Goal: Transaction & Acquisition: Purchase product/service

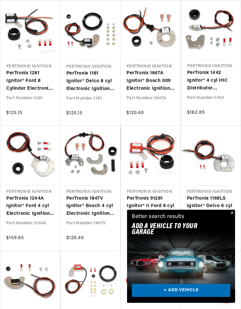
scroll to position [165, 0]
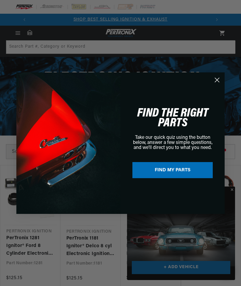
click at [213, 78] on circle "Close dialog" at bounding box center [217, 80] width 10 height 10
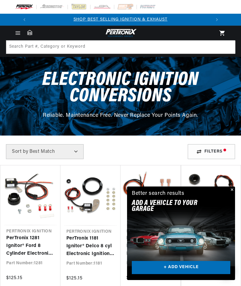
click at [231, 189] on button "Close" at bounding box center [231, 189] width 7 height 7
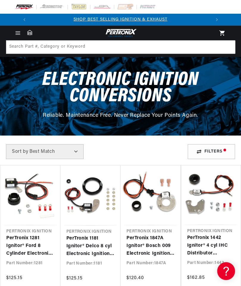
click at [202, 156] on div "Filters" at bounding box center [211, 151] width 47 height 15
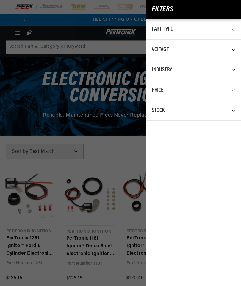
scroll to position [0, 180]
click at [224, 30] on div "Part Type" at bounding box center [193, 29] width 83 height 8
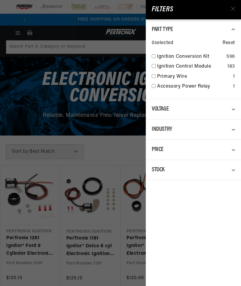
scroll to position [0, 0]
click at [231, 7] on icon at bounding box center [233, 9] width 4 height 4
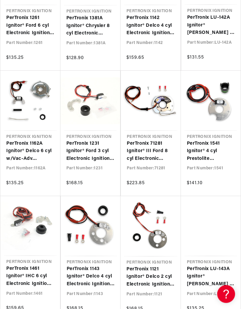
scroll to position [597, 0]
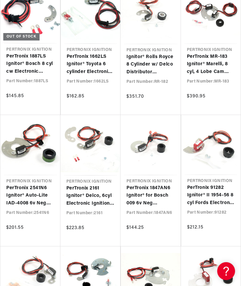
click at [76, 184] on link "PerTronix 2161 Ignitor® Delco, 6cyl Electronic Ignition Conversion Kit" at bounding box center [90, 195] width 48 height 23
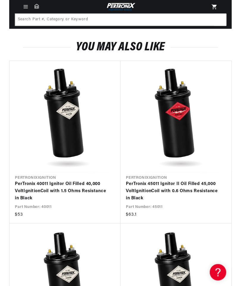
scroll to position [1014, 0]
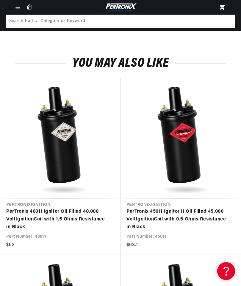
click at [109, 7] on img at bounding box center [120, 7] width 33 height 10
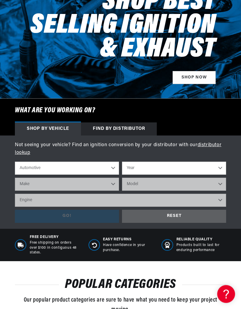
click at [29, 171] on select "Automotive Agricultural Industrial Marine Motorcycle" at bounding box center [67, 168] width 104 height 13
click at [132, 169] on select "Year 2026 2025 2024 2023 2022 2021 2020 2019 2018 2017 2016 2015 2014 2013 2012…" at bounding box center [174, 168] width 104 height 13
select select "1996"
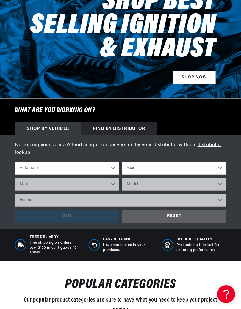
select select "1996"
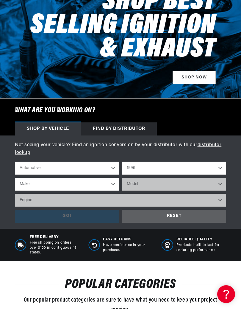
click at [64, 185] on select "Make Buick Cadillac Chevrolet Chrysler Dodge Ford GMC Hyundai Isuzu Jeep Lincol…" at bounding box center [67, 184] width 104 height 13
select select "Lincoln"
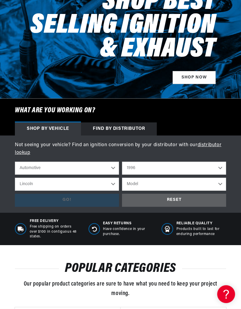
click at [37, 185] on select "Buick Cadillac Chevrolet Chrysler Dodge Ford GMC Hyundai Isuzu Jeep Lincoln Maz…" at bounding box center [67, 184] width 104 height 13
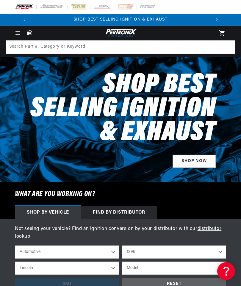
click at [134, 248] on select "2026 2025 2024 2023 2022 2021 2020 2019 2018 2017 2016 2015 2014 2013 2012 2011…" at bounding box center [174, 251] width 104 height 13
select select "1997"
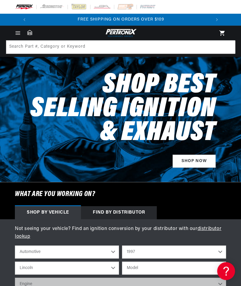
click at [46, 268] on select "Buick Cadillac Chevrolet Chrysler Dodge Ford GMC Hyundai Isuzu Jeep Lincoln Maz…" at bounding box center [67, 267] width 104 height 13
